Goal: Information Seeking & Learning: Learn about a topic

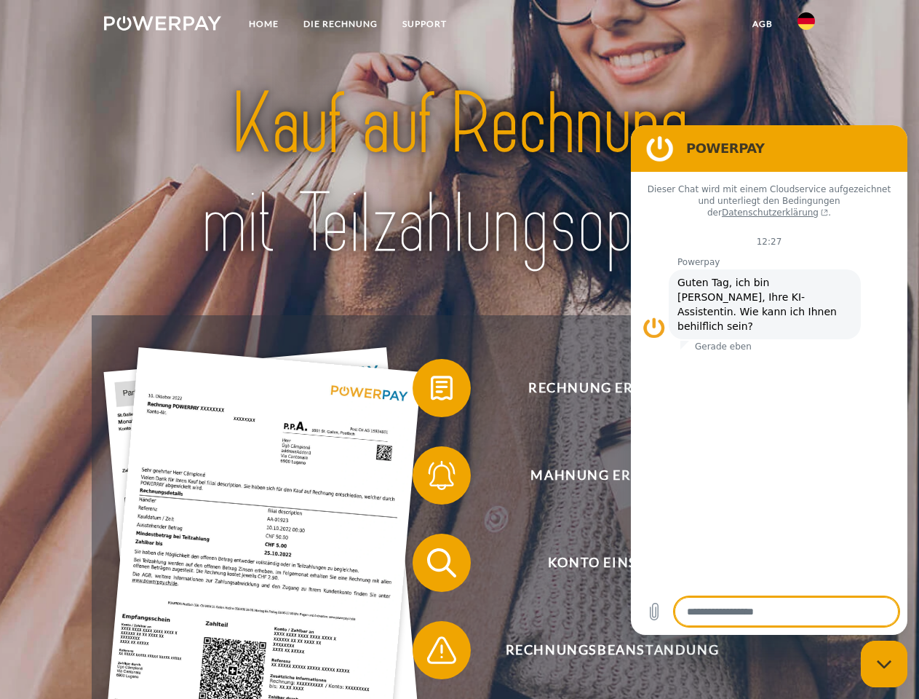
click at [162, 25] on img at bounding box center [162, 23] width 117 height 15
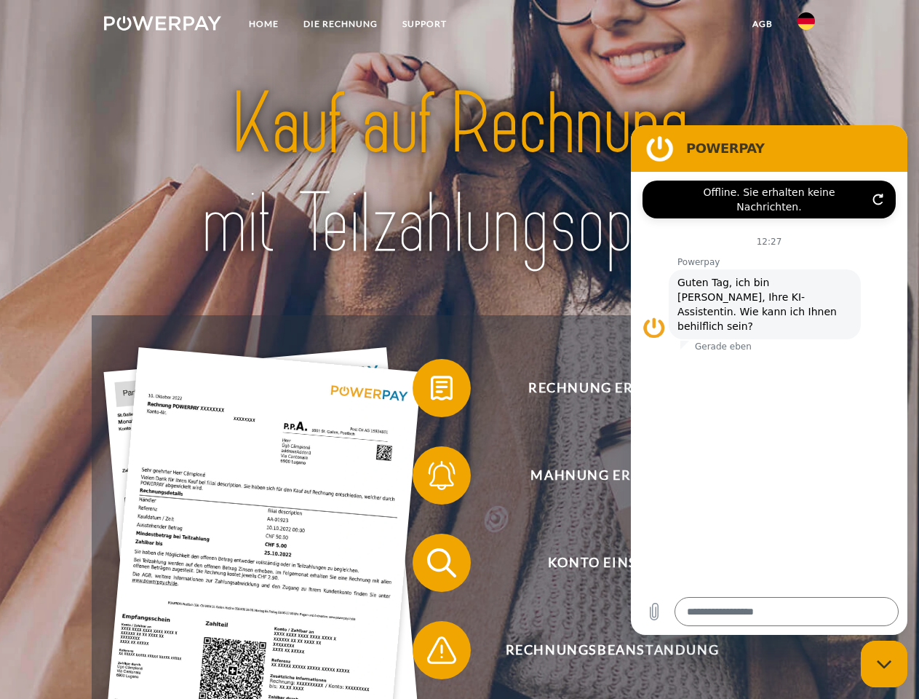
click at [806, 25] on img at bounding box center [806, 20] width 17 height 17
click at [762, 24] on link "agb" at bounding box center [762, 24] width 45 height 26
click at [431, 391] on span at bounding box center [420, 388] width 73 height 73
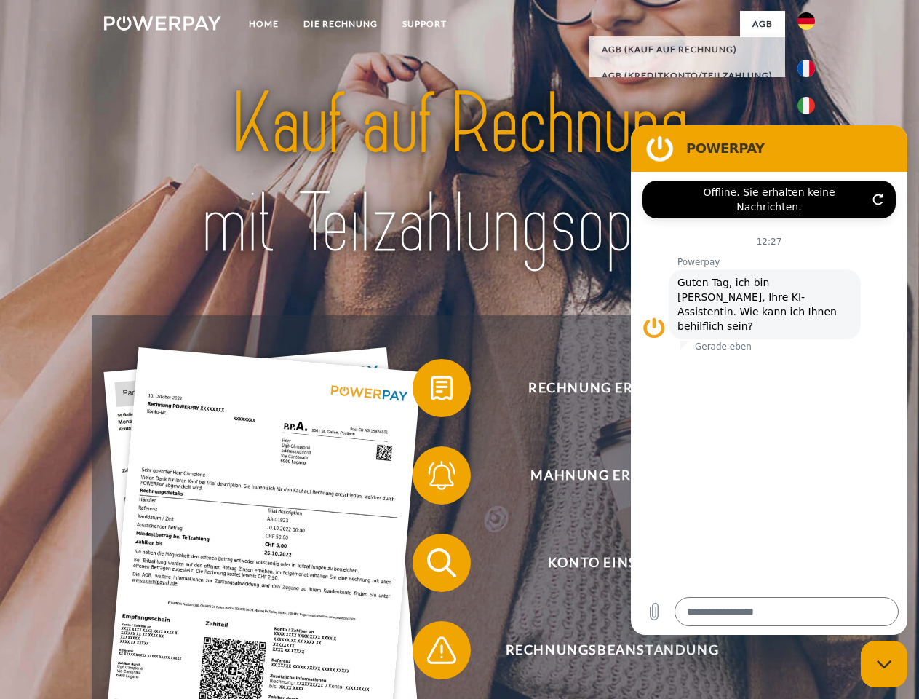
click at [431, 478] on span at bounding box center [420, 475] width 73 height 73
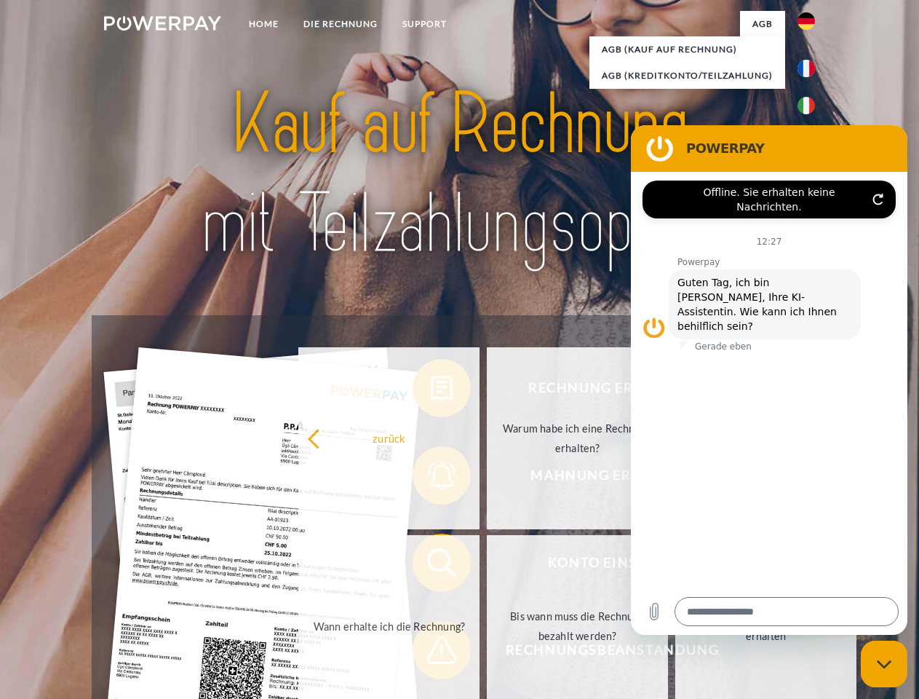
click at [487, 566] on link "Bis wann muss die Rechnung bezahlt werden?" at bounding box center [577, 626] width 181 height 182
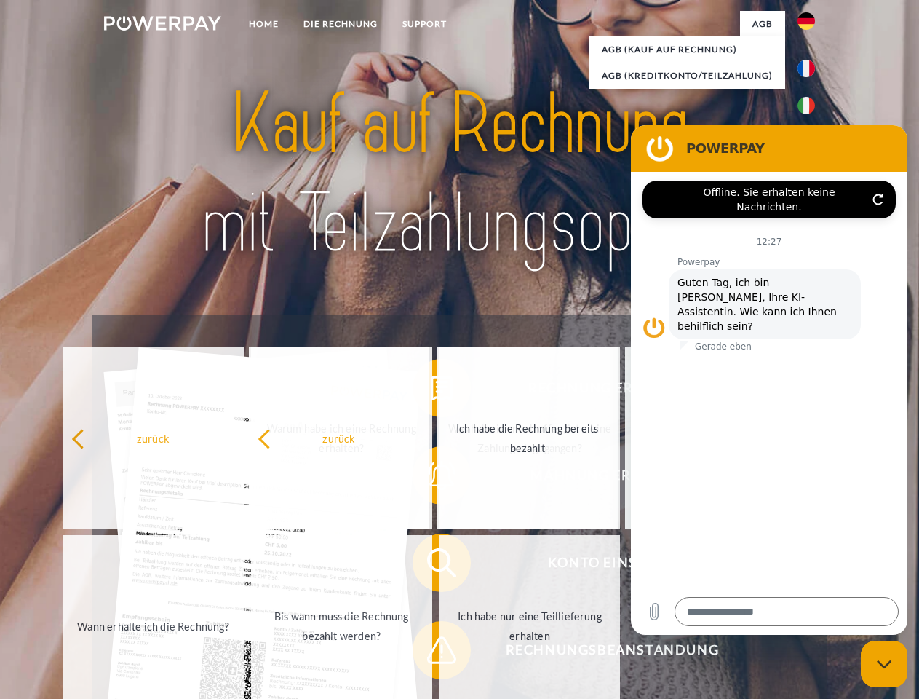
click at [431, 653] on span at bounding box center [420, 650] width 73 height 73
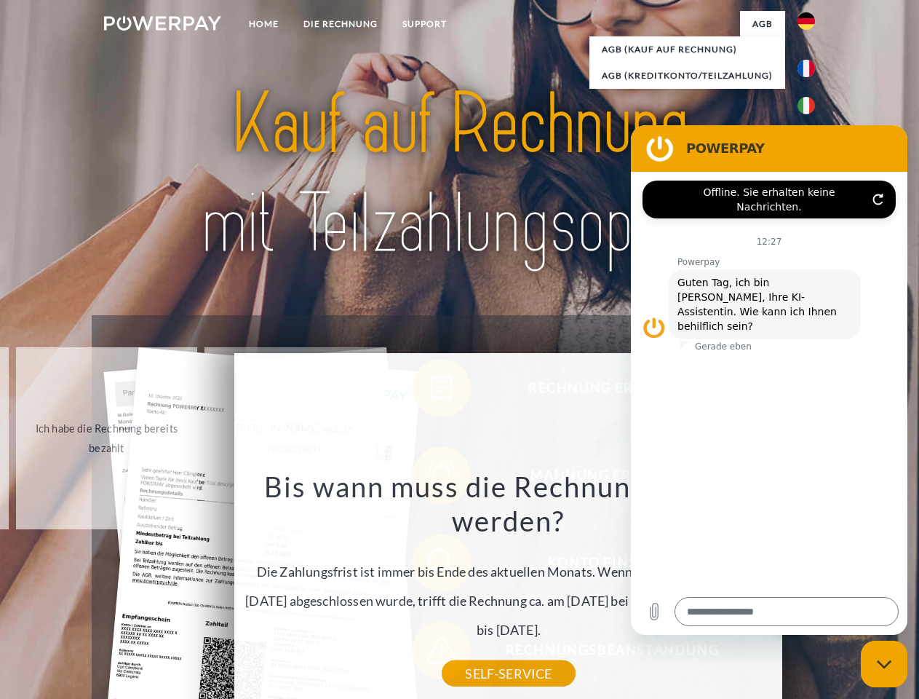
click at [884, 664] on icon "Messaging-Fenster schließen" at bounding box center [884, 663] width 15 height 9
type textarea "*"
